Goal: Information Seeking & Learning: Check status

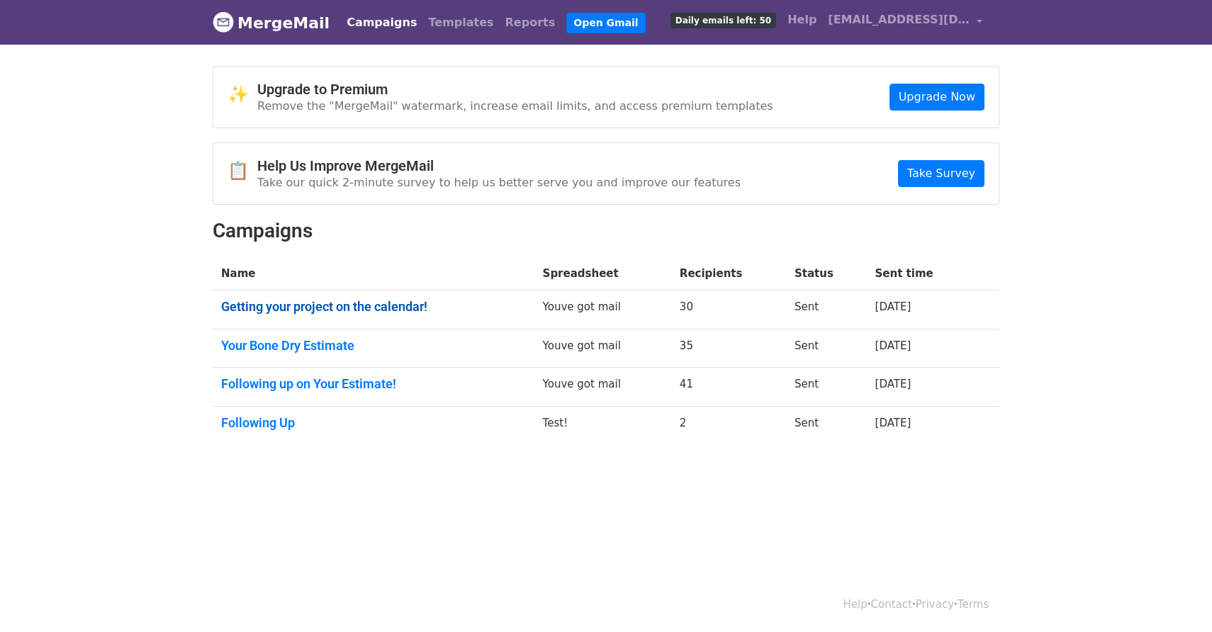
click at [322, 305] on link "Getting your project on the calendar!" at bounding box center [373, 307] width 305 height 16
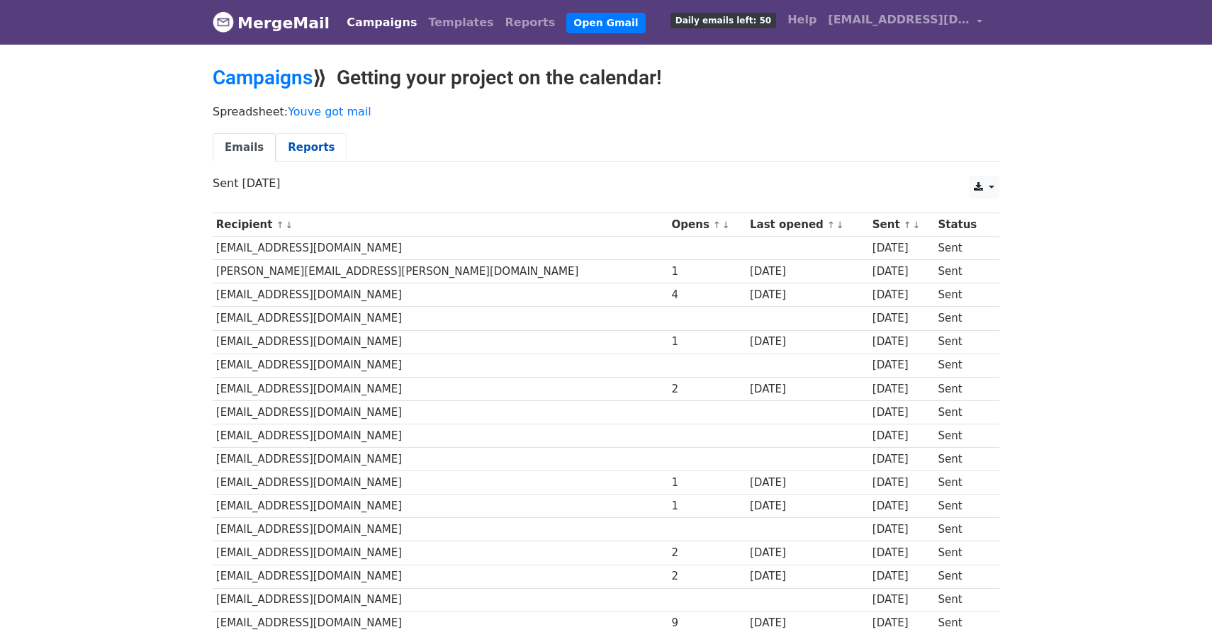
click at [288, 147] on link "Reports" at bounding box center [311, 147] width 71 height 29
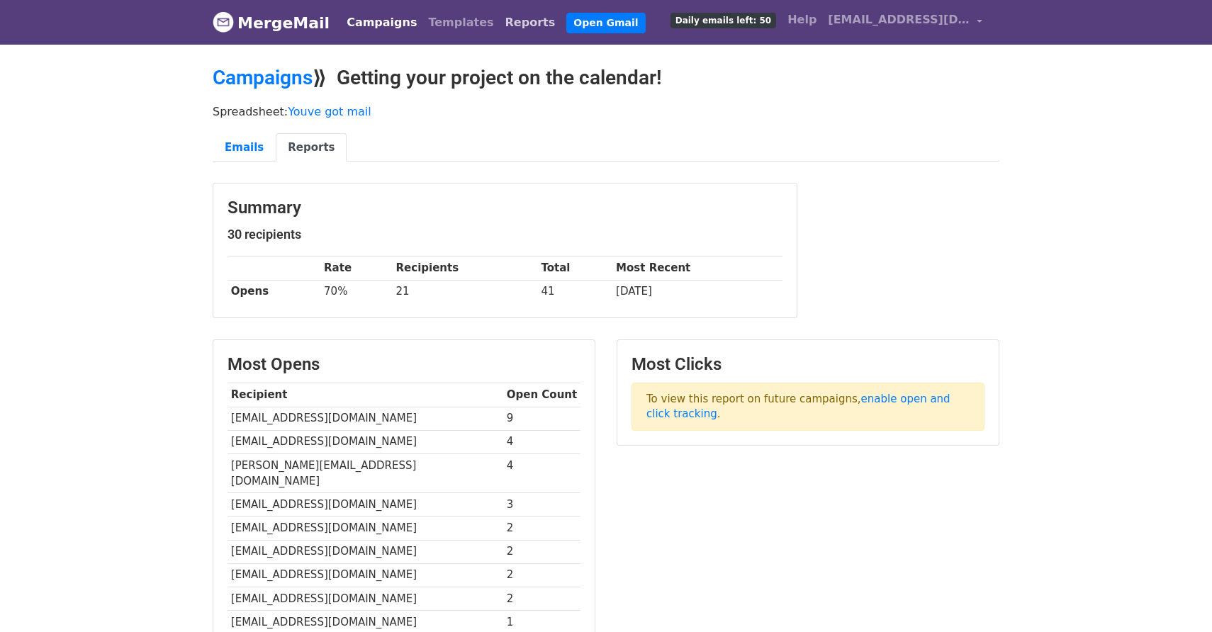
click at [500, 23] on link "Reports" at bounding box center [531, 23] width 62 height 28
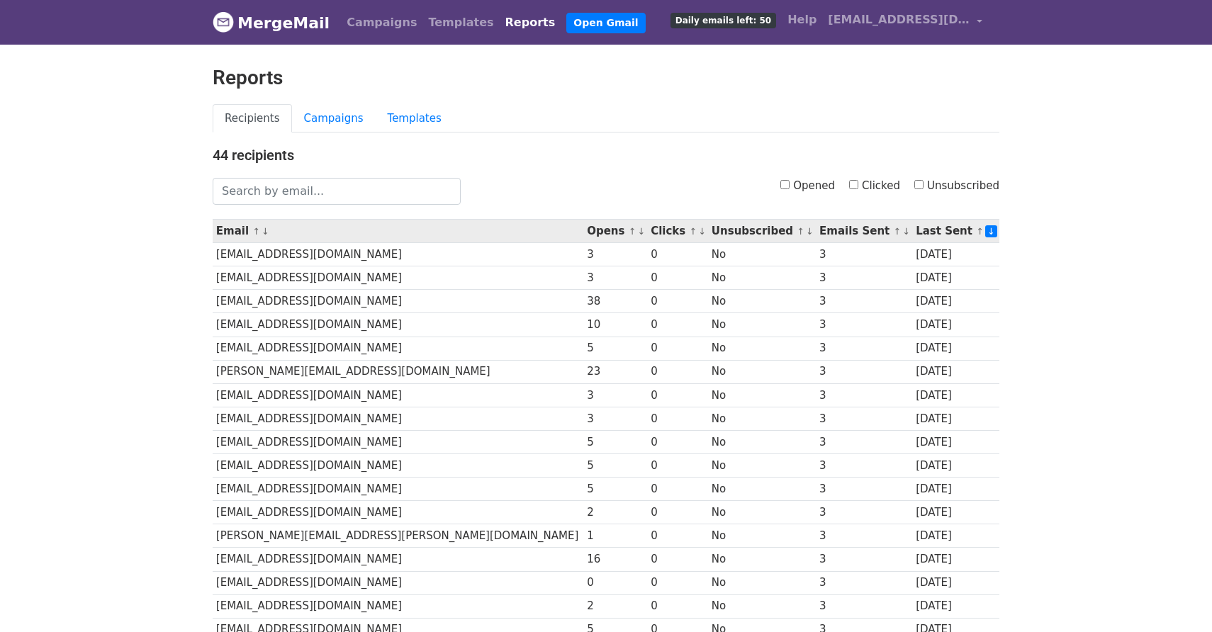
click at [629, 230] on link "↑" at bounding box center [633, 231] width 8 height 11
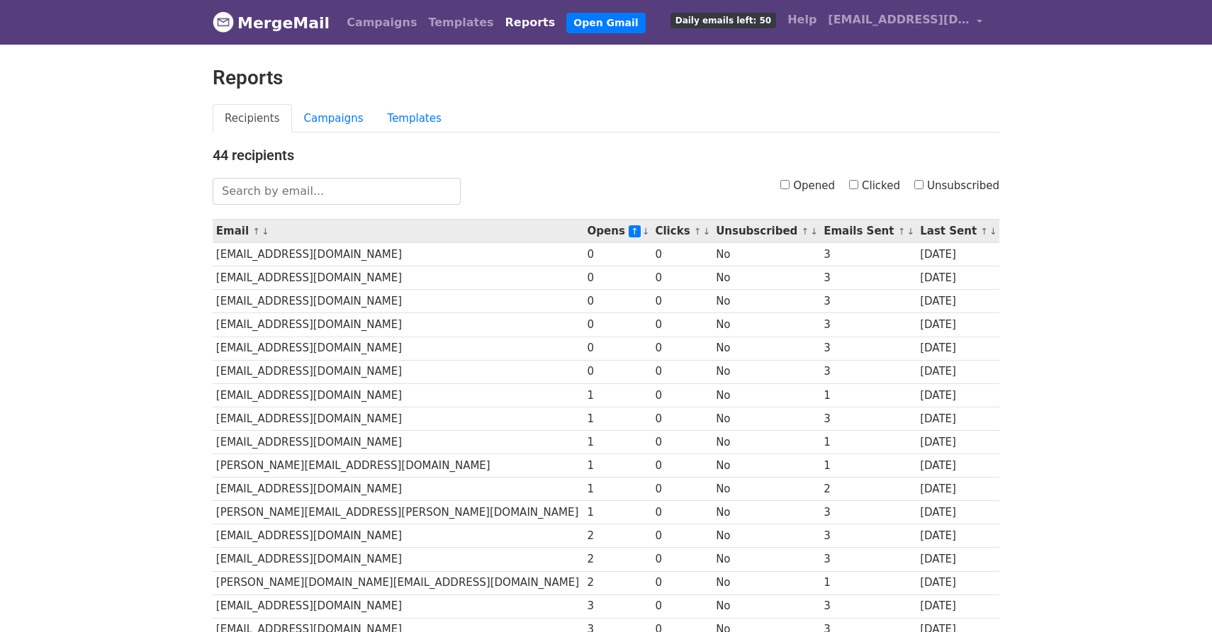
click at [629, 230] on link "↑" at bounding box center [635, 231] width 12 height 12
click at [642, 233] on link "↓" at bounding box center [646, 231] width 8 height 11
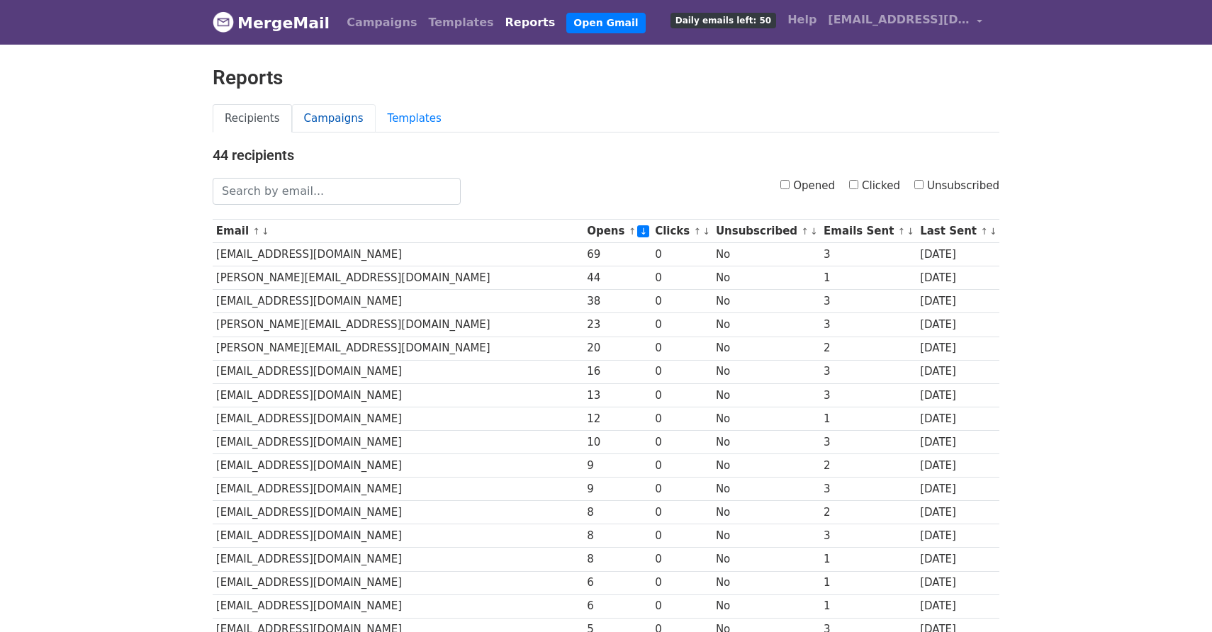
click at [328, 120] on link "Campaigns" at bounding box center [334, 118] width 84 height 29
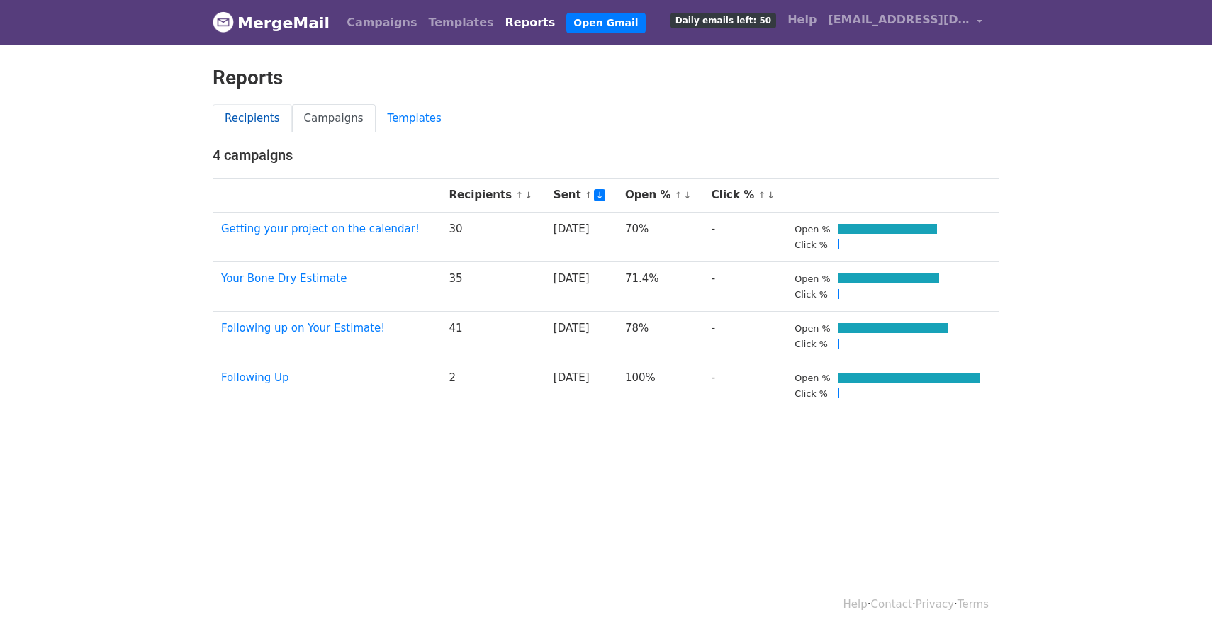
click at [266, 120] on link "Recipients" at bounding box center [252, 118] width 79 height 29
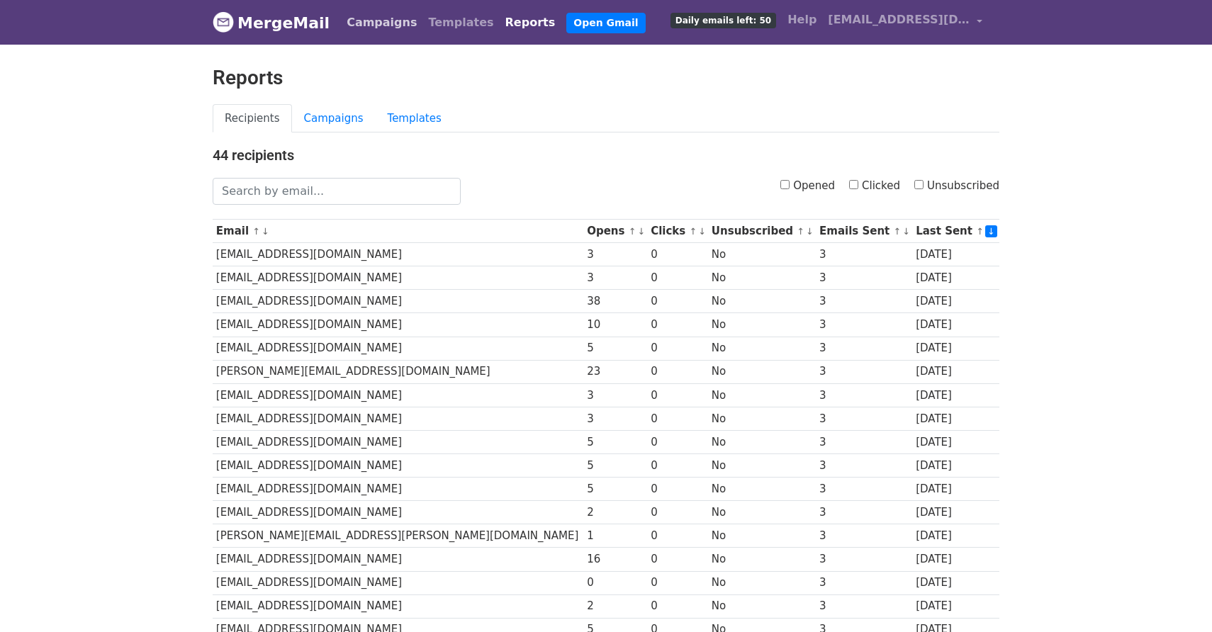
click at [376, 26] on link "Campaigns" at bounding box center [382, 23] width 82 height 28
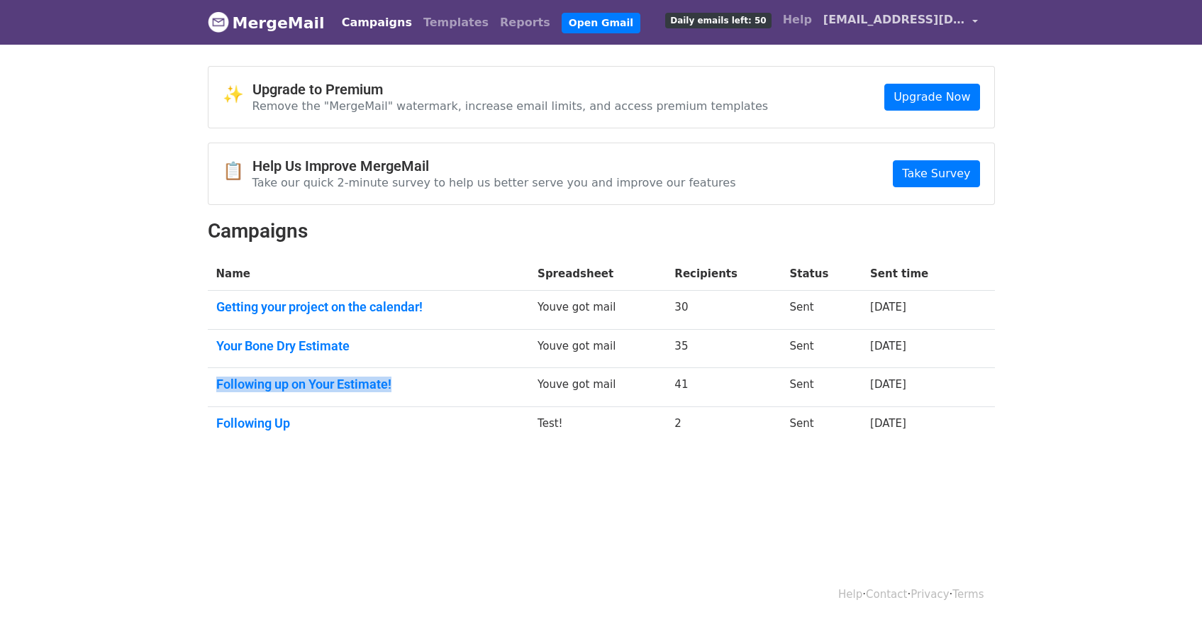
click at [860, 25] on span "[EMAIL_ADDRESS][DOMAIN_NAME]" at bounding box center [894, 19] width 142 height 17
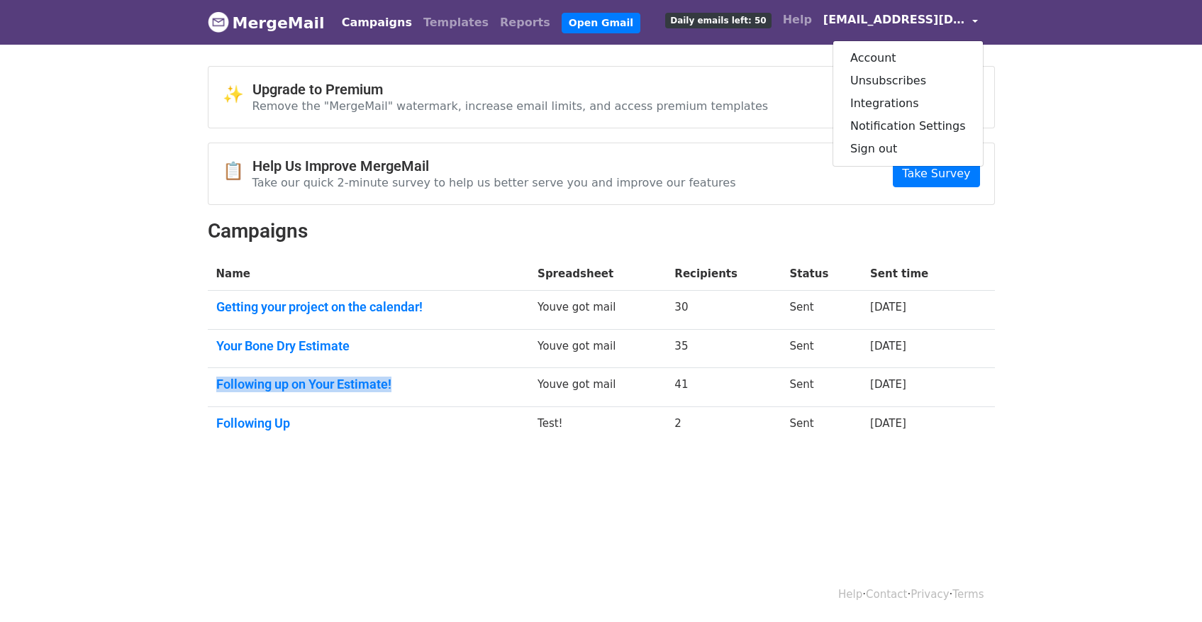
click at [859, 24] on span "[EMAIL_ADDRESS][DOMAIN_NAME]" at bounding box center [894, 19] width 142 height 17
